Goal: Transaction & Acquisition: Subscribe to service/newsletter

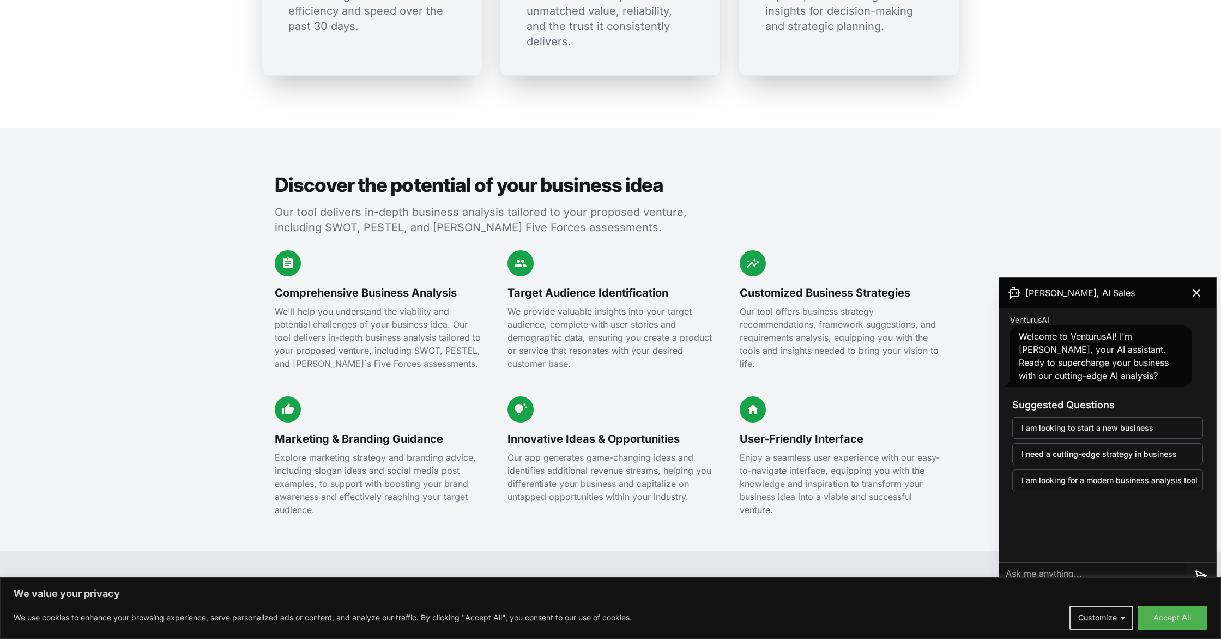
scroll to position [1049, 0]
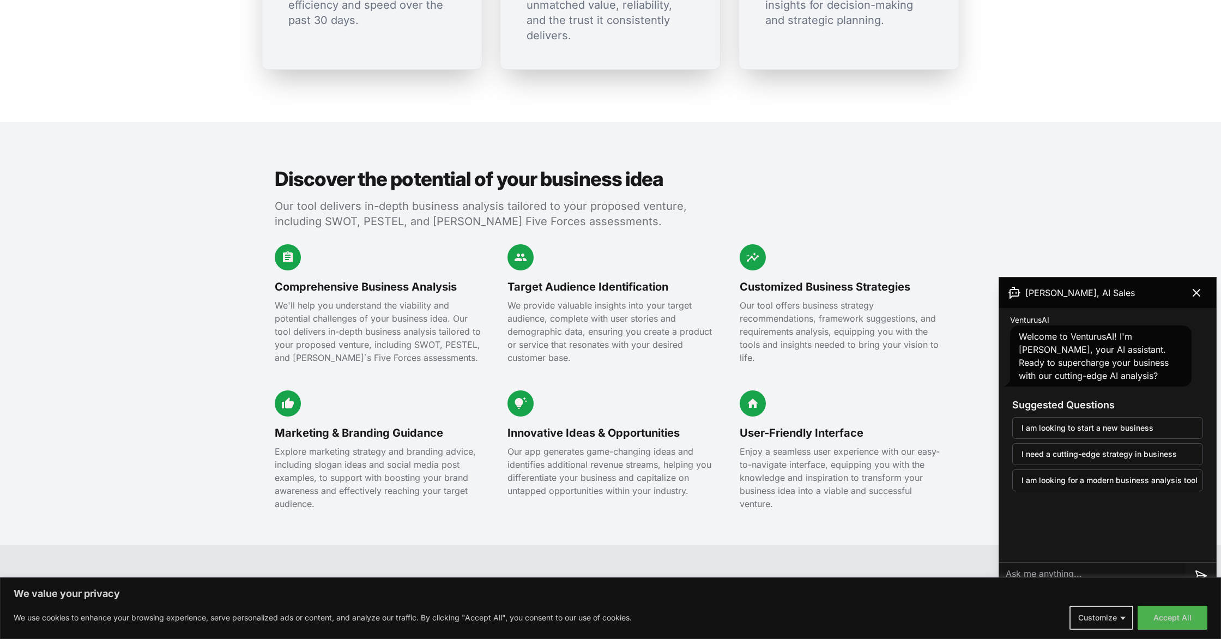
click at [1189, 622] on button "Accept All" at bounding box center [1173, 618] width 70 height 24
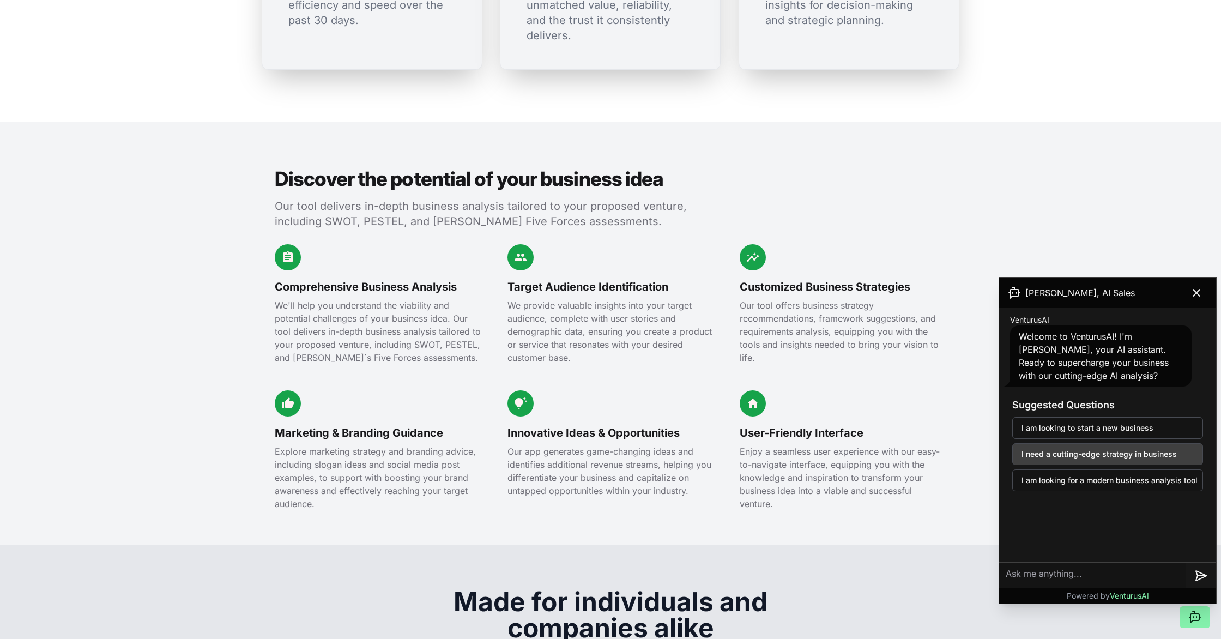
click at [1179, 451] on button "I need a cutting-edge strategy in business" at bounding box center [1108, 454] width 191 height 22
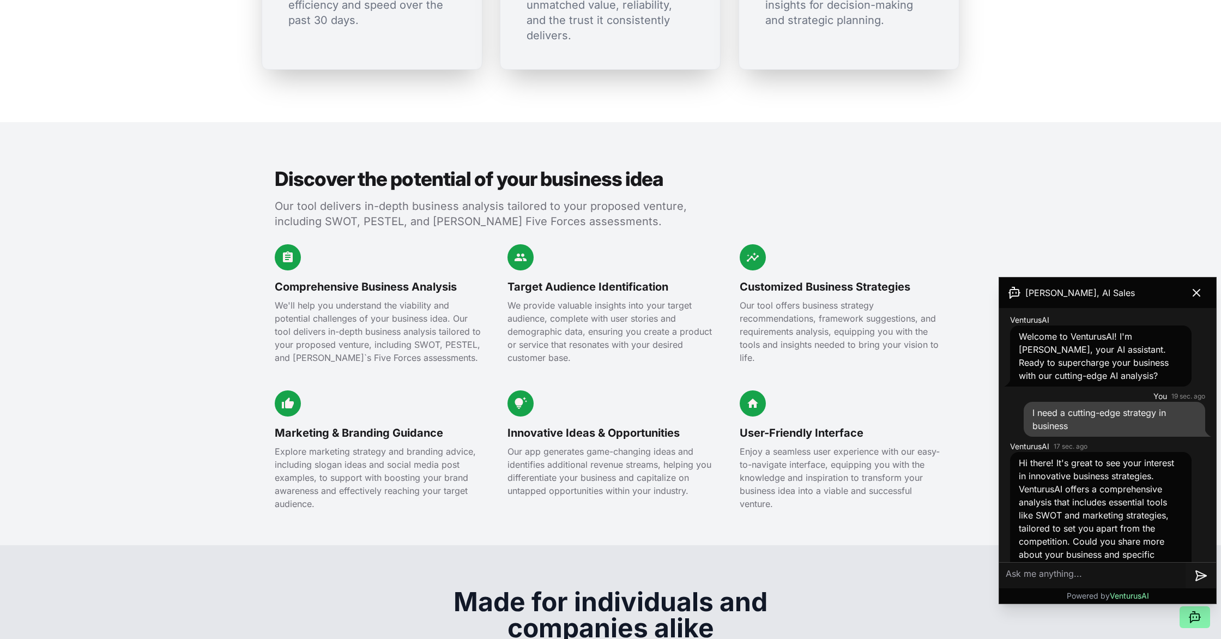
scroll to position [36, 0]
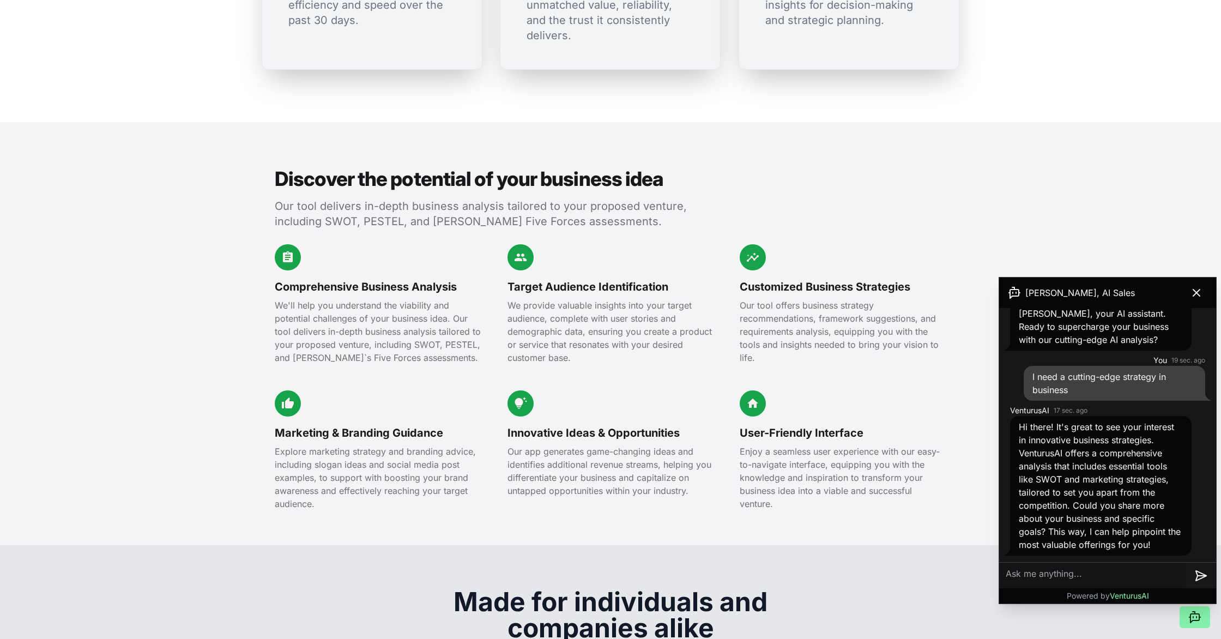
drag, startPoint x: 1117, startPoint y: 149, endPoint x: 1054, endPoint y: 144, distance: 63.4
click at [1117, 149] on section "Discover the potential of your business idea Our tool delivers in-depth busines…" at bounding box center [610, 333] width 1221 height 423
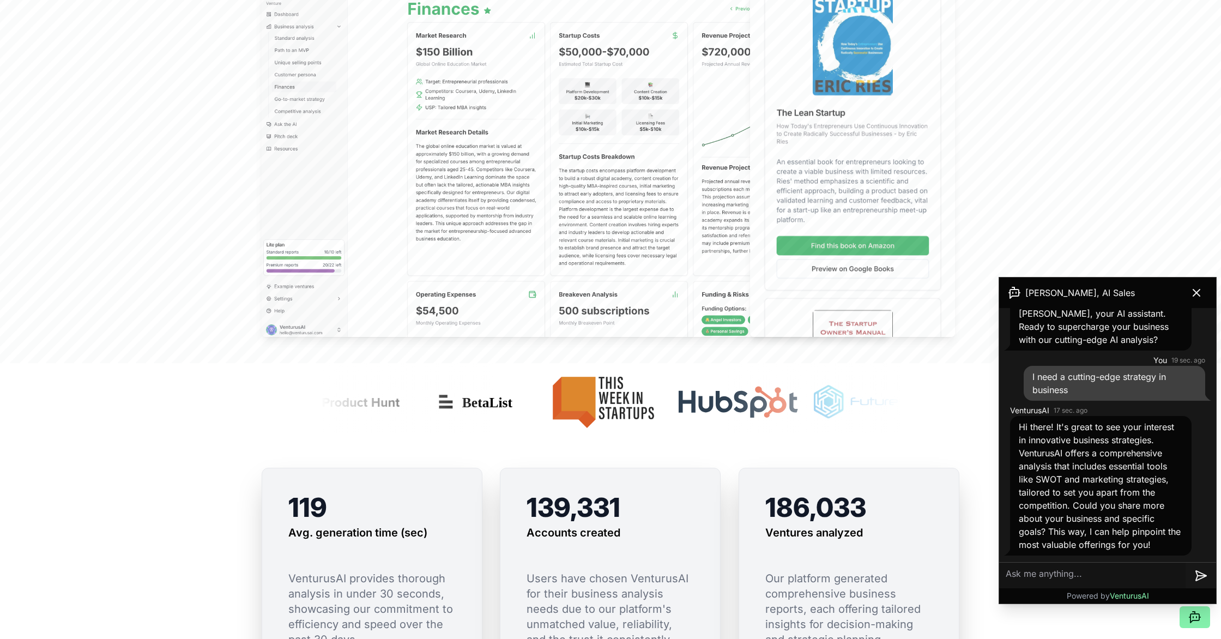
scroll to position [0, 0]
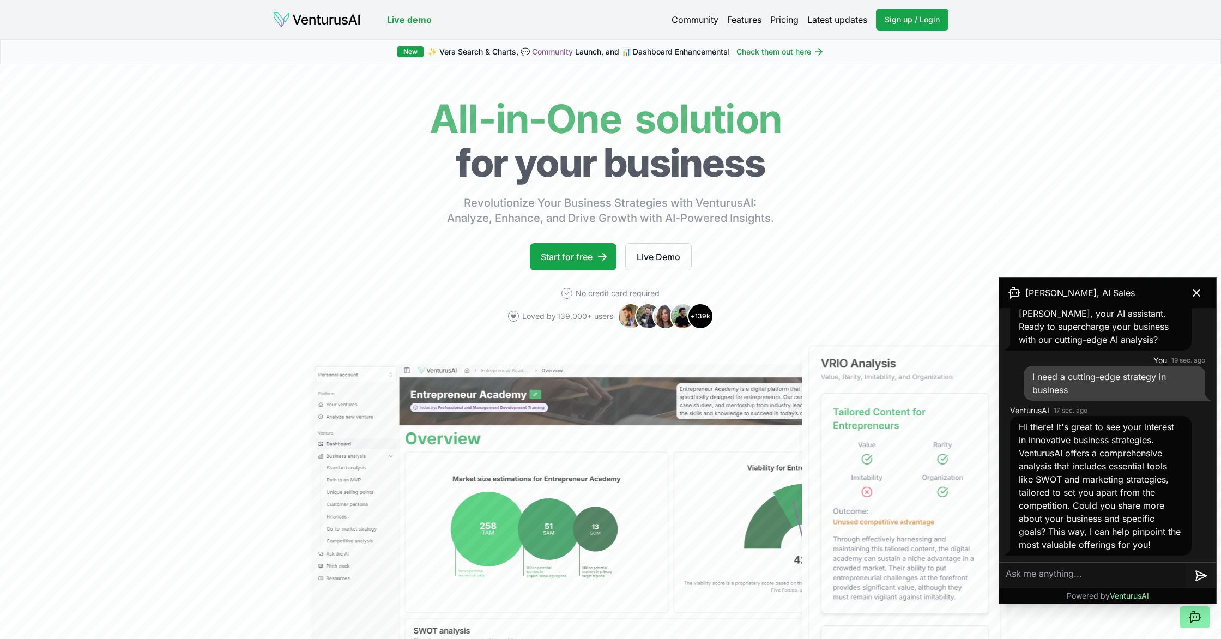
click at [785, 26] on link "Pricing" at bounding box center [784, 19] width 28 height 13
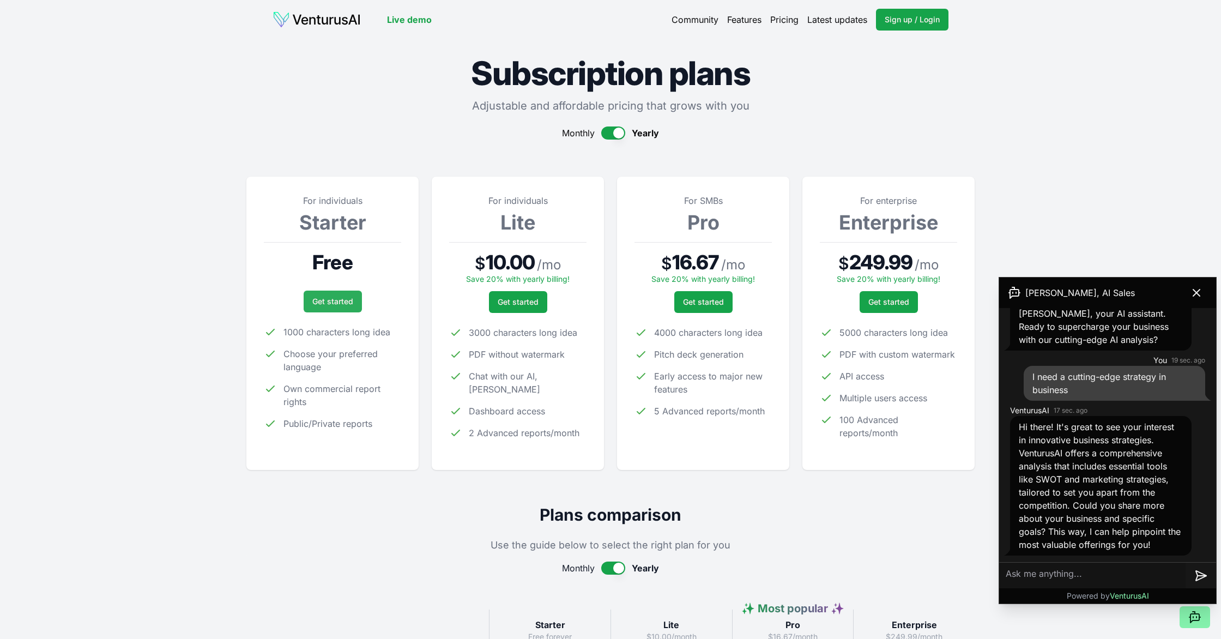
click at [348, 310] on div "For individuals Starter Free Get started 1000 characters long idea Choose your …" at bounding box center [332, 323] width 137 height 258
click at [342, 305] on link "Get started" at bounding box center [333, 302] width 58 height 22
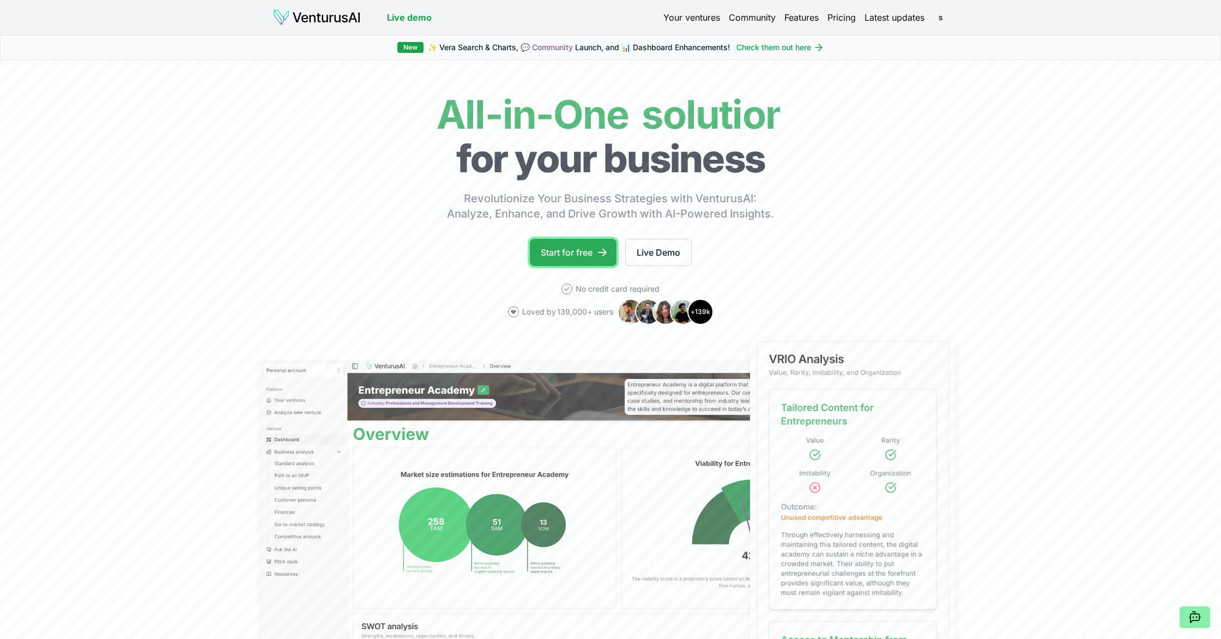
click at [559, 255] on link "Start for free" at bounding box center [573, 252] width 87 height 27
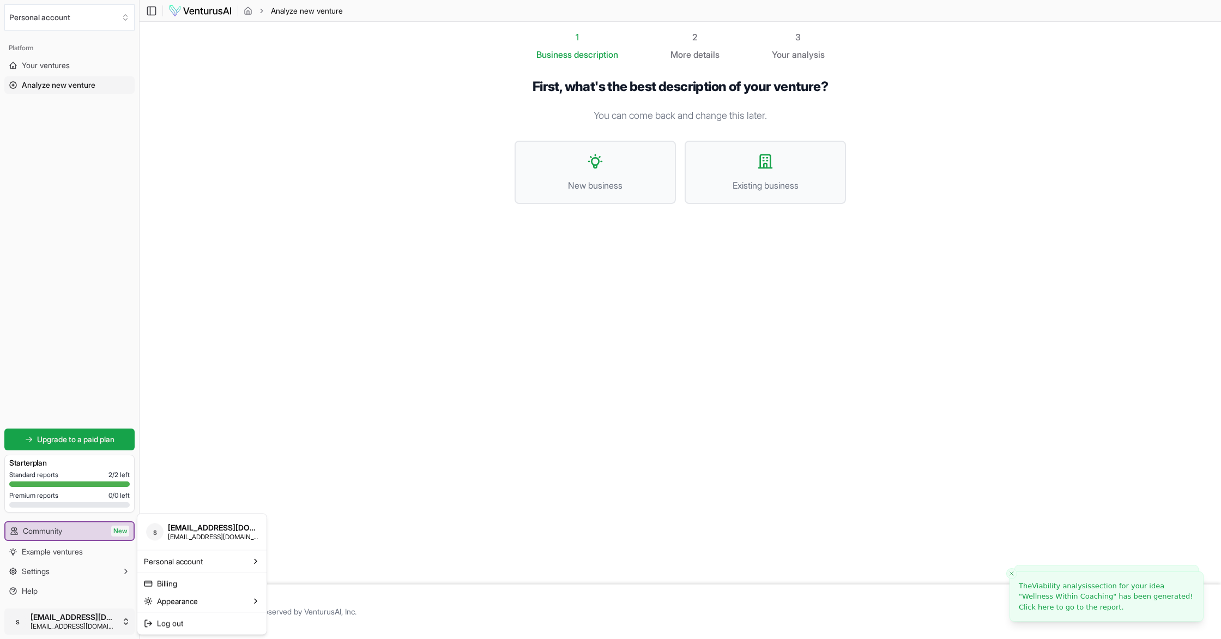
click at [81, 628] on html "We value your privacy We use cookies to enhance your browsing experience, serve…" at bounding box center [610, 319] width 1221 height 639
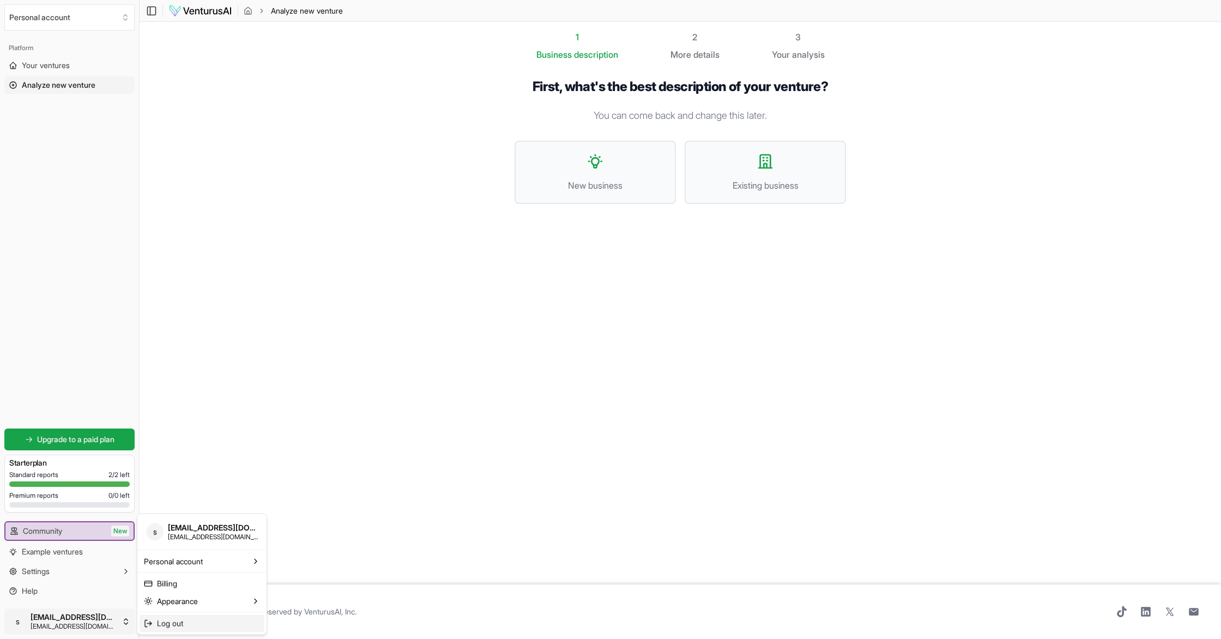
click at [158, 626] on span "Log out" at bounding box center [170, 623] width 26 height 11
